Goal: Task Accomplishment & Management: Use online tool/utility

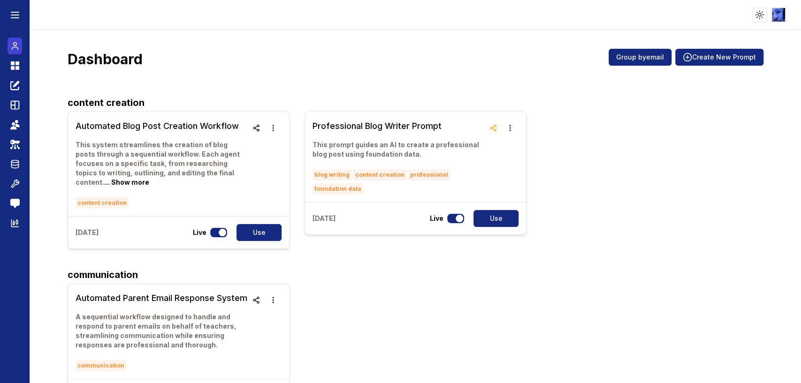
click at [15, 49] on icon at bounding box center [14, 45] width 9 height 11
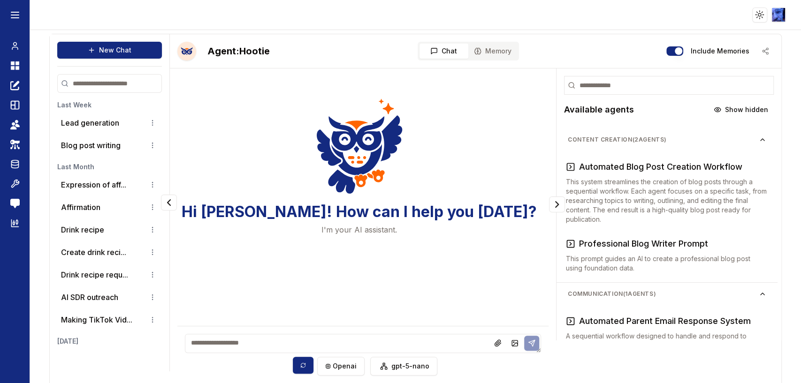
click at [330, 341] on textarea at bounding box center [363, 343] width 356 height 19
type textarea "**********"
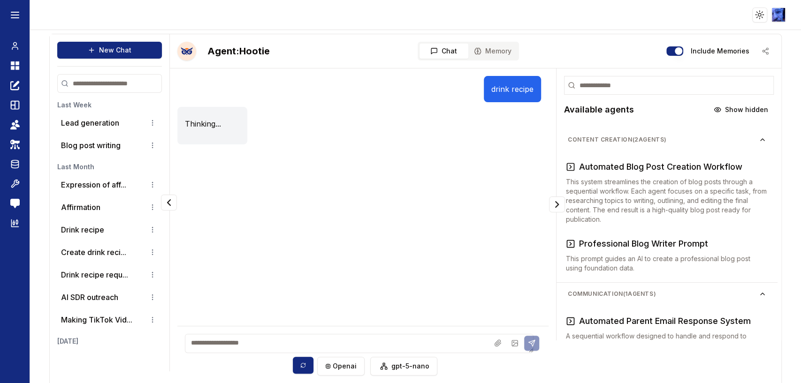
scroll to position [18, 0]
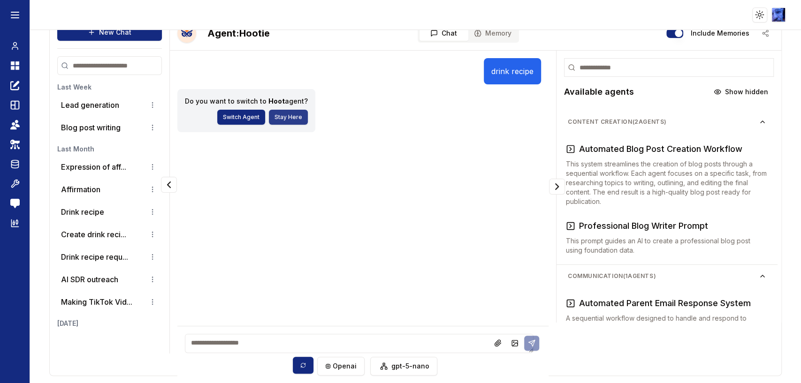
click at [283, 116] on button "Stay Here" at bounding box center [288, 117] width 39 height 15
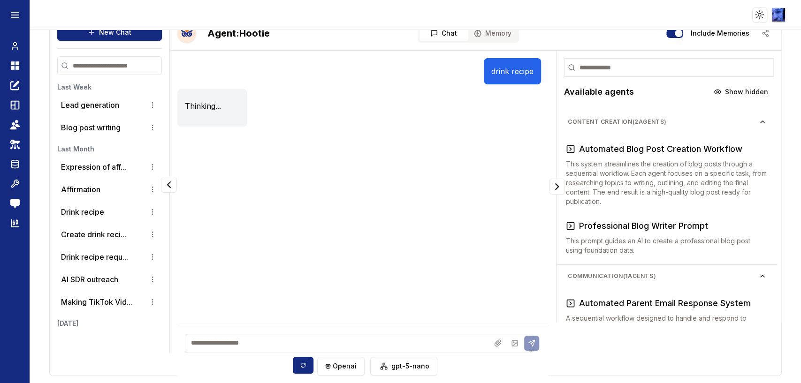
click at [260, 345] on textarea at bounding box center [359, 343] width 349 height 19
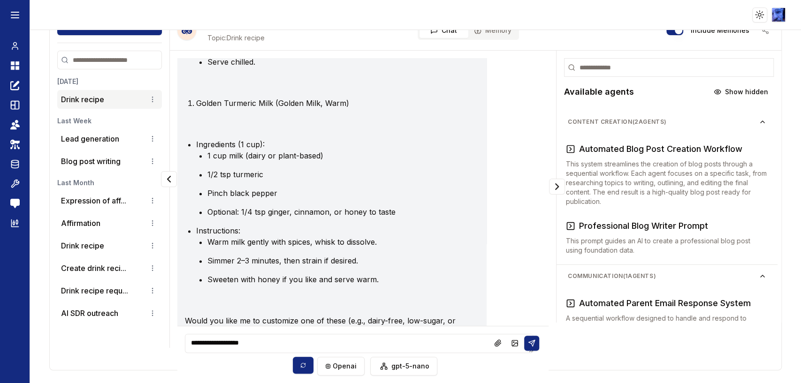
scroll to position [863, 0]
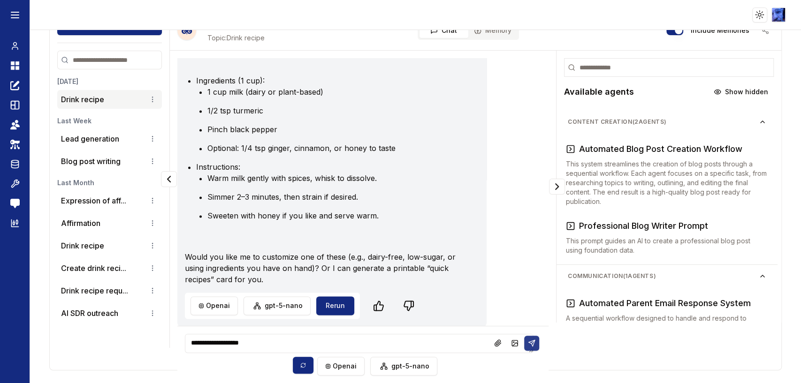
type textarea "**********"
click at [528, 340] on icon at bounding box center [532, 344] width 8 height 8
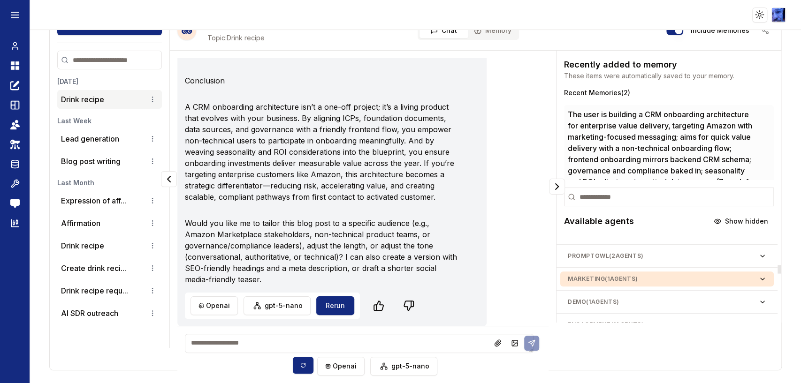
scroll to position [503, 0]
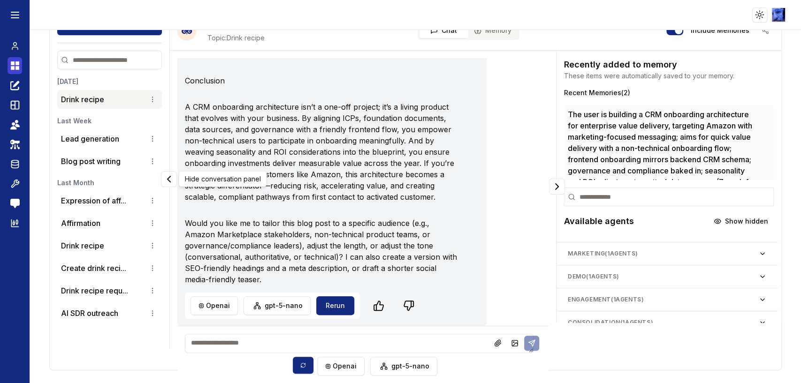
click at [12, 64] on icon at bounding box center [13, 63] width 4 height 4
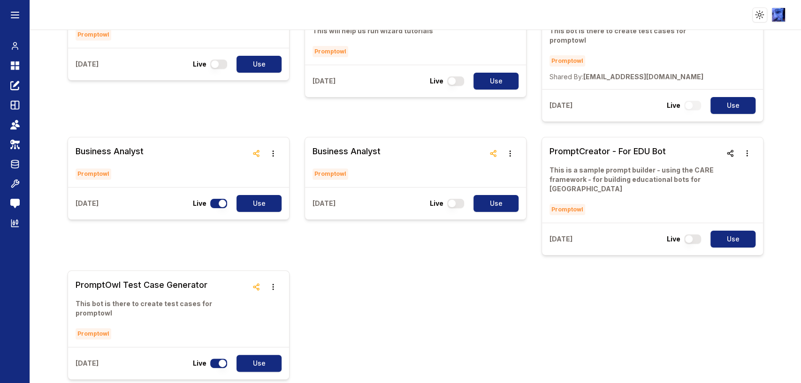
scroll to position [962, 0]
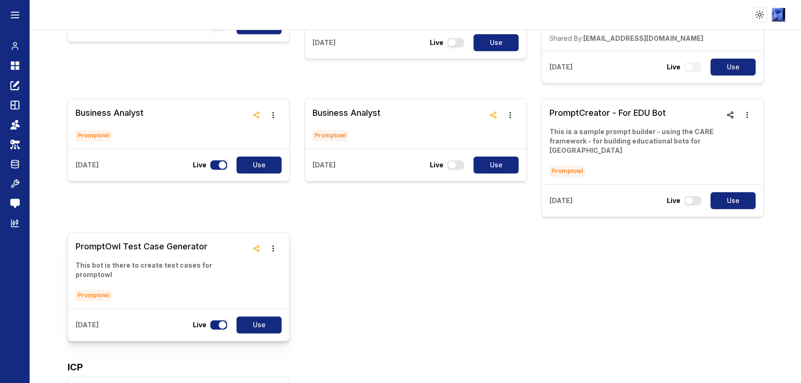
click at [176, 240] on h3 "PromptOwl Test Case Generator" at bounding box center [162, 246] width 172 height 13
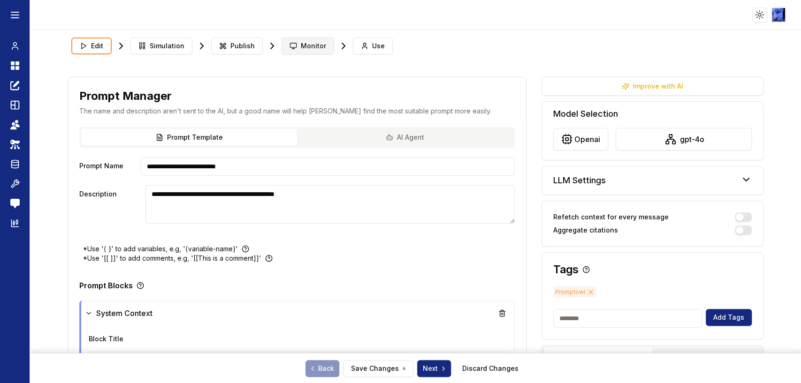
click at [311, 50] on span "Monitor" at bounding box center [313, 45] width 25 height 9
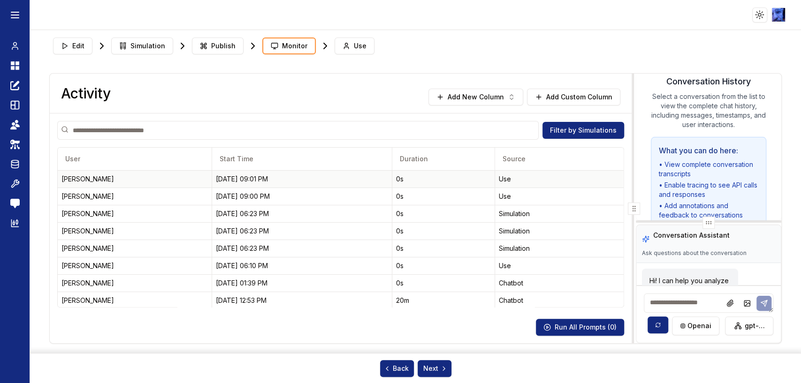
click at [146, 180] on div "[PERSON_NAME]" at bounding box center [134, 179] width 146 height 9
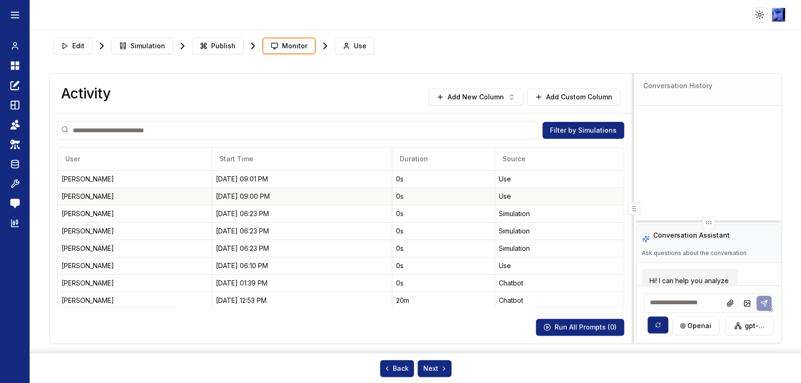
click at [156, 195] on div "[PERSON_NAME]" at bounding box center [134, 196] width 146 height 9
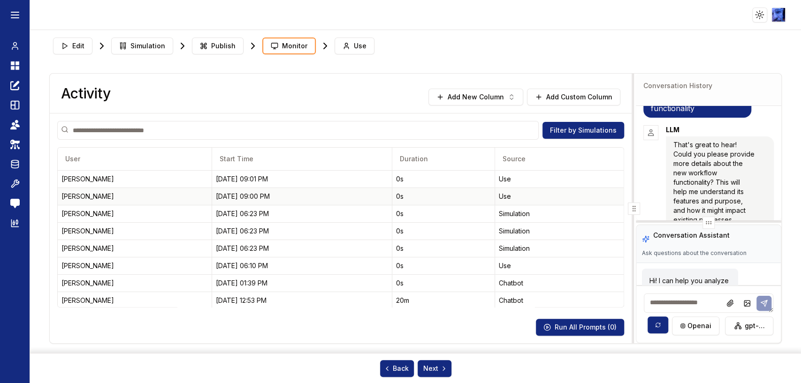
scroll to position [64, 0]
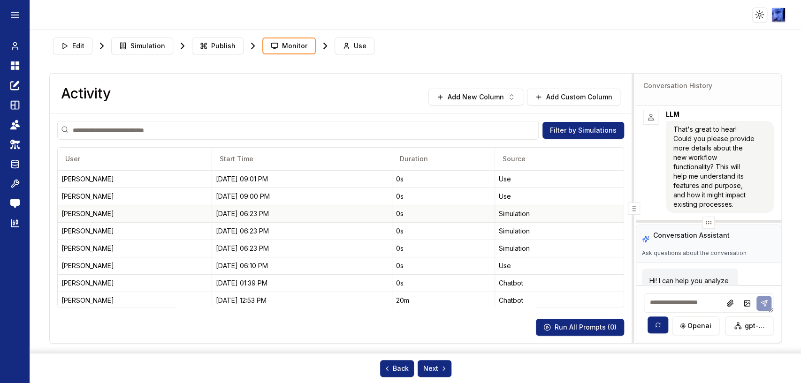
click at [161, 221] on td "[PERSON_NAME]" at bounding box center [135, 213] width 154 height 17
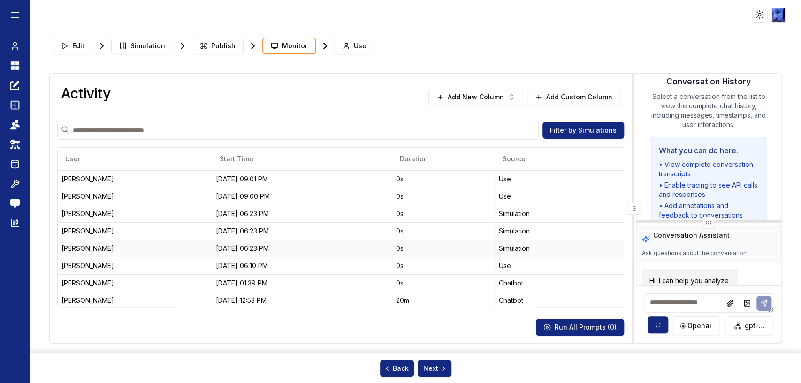
click at [162, 246] on div "[PERSON_NAME]" at bounding box center [134, 248] width 146 height 9
click at [687, 302] on textarea at bounding box center [709, 303] width 130 height 19
click at [457, 28] on header "Toggle theme Toggle user menu" at bounding box center [400, 15] width 801 height 30
click at [777, 15] on html "Toggle theme Toggle user menu Chat Dashboard Create Prompts Templates Teams API…" at bounding box center [400, 191] width 801 height 383
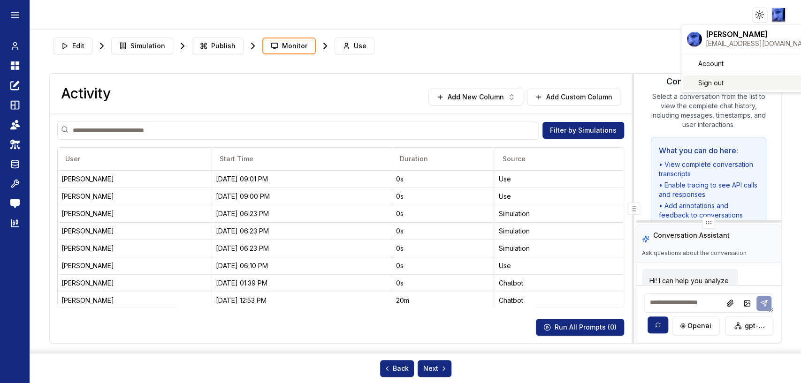
click at [715, 82] on span "Sign out" at bounding box center [710, 82] width 25 height 9
